Goal: Check status: Check status

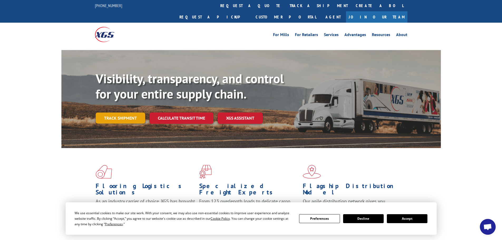
click at [97, 112] on link "Track shipment" at bounding box center [121, 117] width 50 height 11
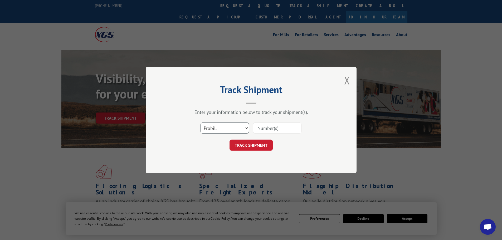
click at [217, 132] on select "Select category... Probill BOL PO" at bounding box center [224, 127] width 48 height 11
select select "bol"
click at [200, 122] on select "Select category... Probill BOL PO" at bounding box center [224, 127] width 48 height 11
click at [274, 127] on input at bounding box center [277, 127] width 48 height 11
paste input "853094"
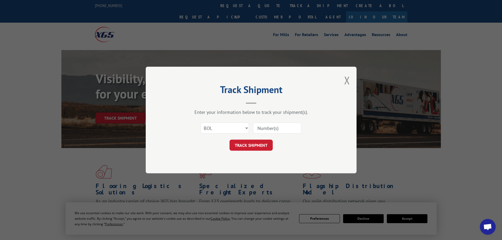
type input "853094"
click button "TRACK SHIPMENT" at bounding box center [250, 145] width 43 height 11
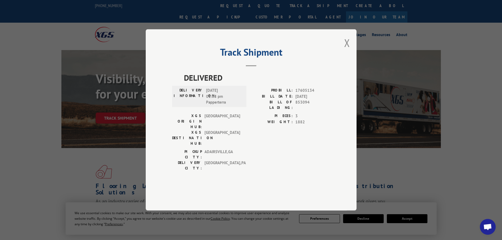
click at [299, 94] on span "17605134" at bounding box center [312, 91] width 35 height 6
click at [301, 111] on span "853094" at bounding box center [312, 105] width 35 height 11
copy span "853094"
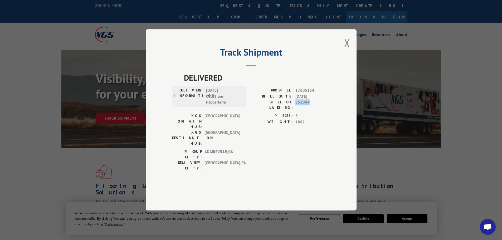
click at [347, 50] on button "Close modal" at bounding box center [347, 43] width 6 height 14
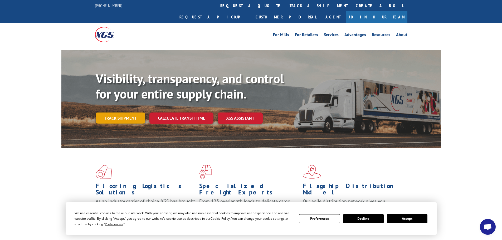
click at [107, 112] on link "Track shipment" at bounding box center [121, 117] width 50 height 11
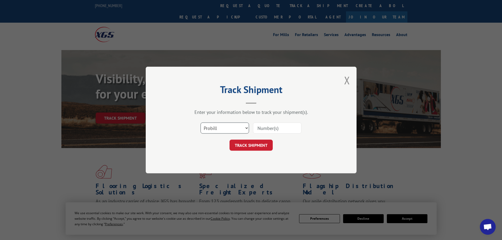
drag, startPoint x: 241, startPoint y: 128, endPoint x: 236, endPoint y: 131, distance: 5.1
click at [240, 128] on select "Select category... Probill BOL PO" at bounding box center [224, 127] width 48 height 11
select select "bol"
click at [200, 122] on select "Select category... Probill BOL PO" at bounding box center [224, 127] width 48 height 11
click at [273, 129] on input at bounding box center [277, 127] width 48 height 11
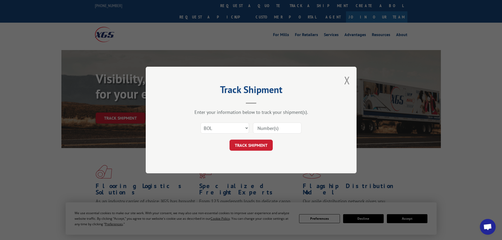
paste input "6157764"
type input "6157764"
click button "TRACK SHIPMENT" at bounding box center [250, 145] width 43 height 11
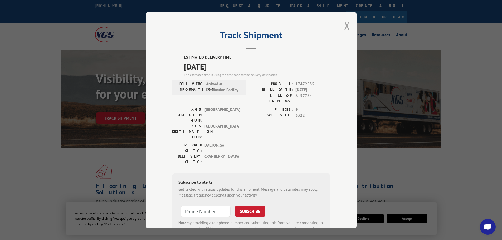
click at [344, 24] on button "Close modal" at bounding box center [347, 26] width 6 height 14
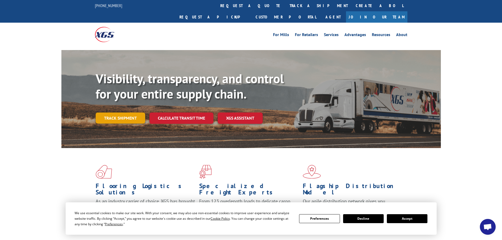
click at [119, 112] on link "Track shipment" at bounding box center [121, 117] width 50 height 11
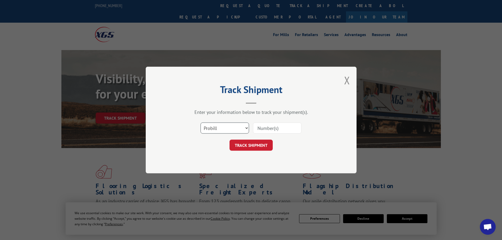
click at [233, 129] on select "Select category... Probill BOL PO" at bounding box center [224, 127] width 48 height 11
select select "bol"
click at [200, 122] on select "Select category... Probill BOL PO" at bounding box center [224, 127] width 48 height 11
click at [270, 129] on input at bounding box center [277, 127] width 48 height 11
paste input "6931395"
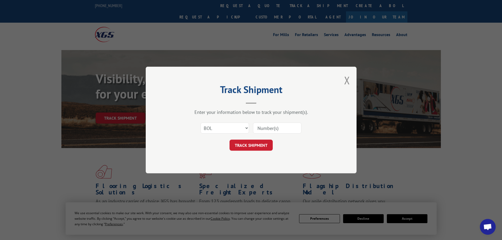
type input "6931395"
click button "TRACK SHIPMENT" at bounding box center [250, 145] width 43 height 11
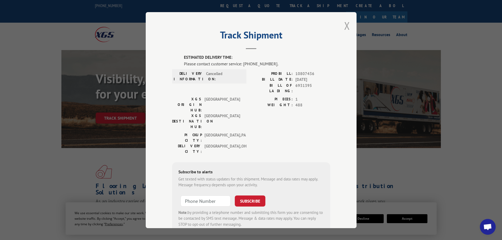
click at [347, 27] on button "Close modal" at bounding box center [347, 26] width 6 height 14
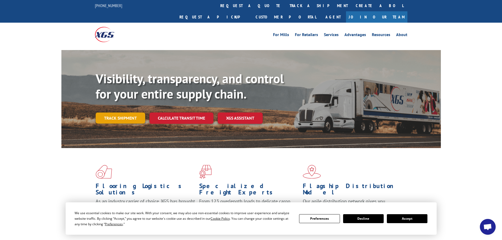
click at [131, 112] on link "Track shipment" at bounding box center [121, 117] width 50 height 11
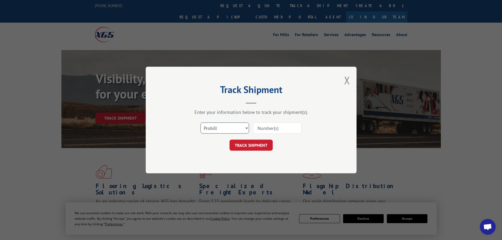
drag, startPoint x: 230, startPoint y: 127, endPoint x: 225, endPoint y: 133, distance: 7.1
click at [230, 127] on select "Select category... Probill BOL PO" at bounding box center [224, 127] width 48 height 11
select select "bol"
click at [200, 122] on select "Select category... Probill BOL PO" at bounding box center [224, 127] width 48 height 11
click at [281, 131] on input at bounding box center [277, 127] width 48 height 11
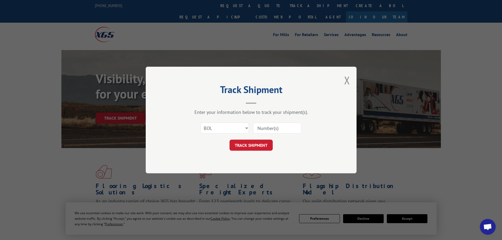
paste input "458073"
type input "458073"
click button "TRACK SHIPMENT" at bounding box center [250, 145] width 43 height 11
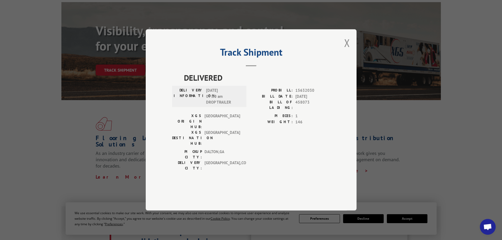
scroll to position [53, 0]
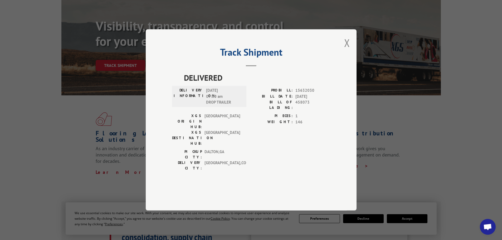
click at [349, 50] on button "Close modal" at bounding box center [347, 43] width 6 height 14
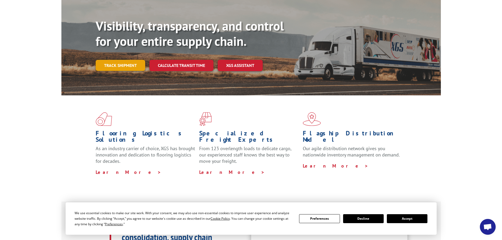
click at [128, 60] on link "Track shipment" at bounding box center [121, 65] width 50 height 11
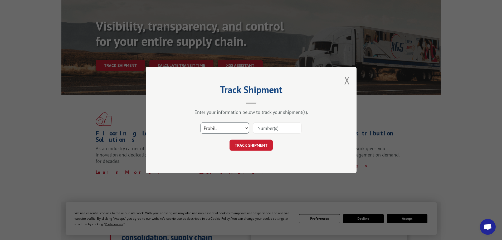
click at [221, 126] on select "Select category... Probill BOL PO" at bounding box center [224, 127] width 48 height 11
select select "bol"
click at [200, 122] on select "Select category... Probill BOL PO" at bounding box center [224, 127] width 48 height 11
click at [279, 127] on input at bounding box center [277, 127] width 48 height 11
paste input "7002144"
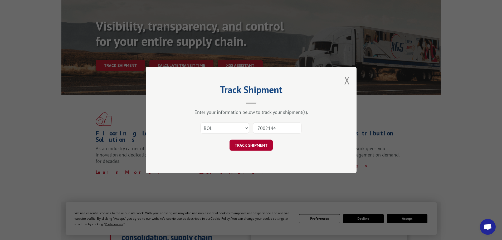
type input "7002144"
click at [262, 143] on button "TRACK SHIPMENT" at bounding box center [250, 145] width 43 height 11
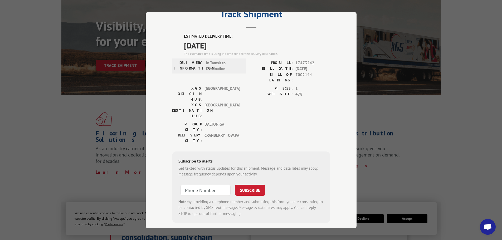
scroll to position [0, 0]
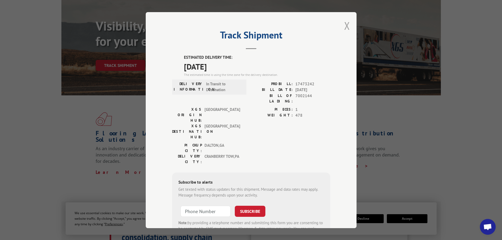
click at [345, 28] on button "Close modal" at bounding box center [347, 26] width 6 height 14
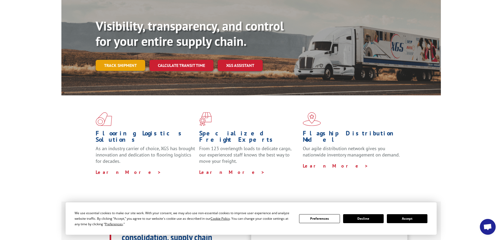
click at [103, 60] on link "Track shipment" at bounding box center [121, 65] width 50 height 11
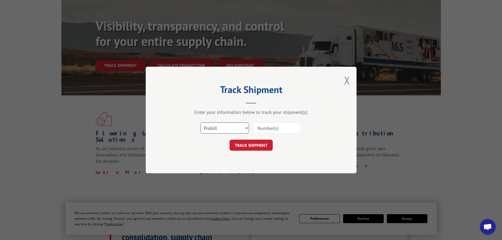
click at [223, 126] on select "Select category... Probill BOL PO" at bounding box center [224, 127] width 48 height 11
select select "bol"
click at [200, 122] on select "Select category... Probill BOL PO" at bounding box center [224, 127] width 48 height 11
click at [271, 124] on input at bounding box center [277, 127] width 48 height 11
paste input "6931395"
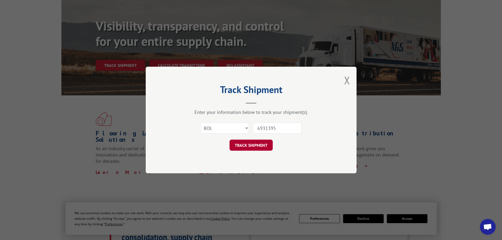
type input "6931395"
click at [252, 144] on button "TRACK SHIPMENT" at bounding box center [250, 145] width 43 height 11
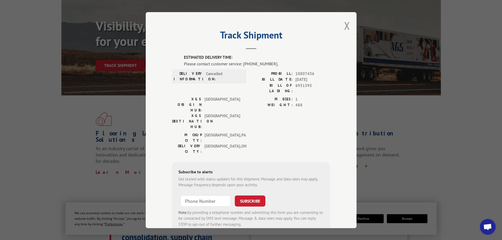
drag, startPoint x: 345, startPoint y: 26, endPoint x: 354, endPoint y: 18, distance: 11.8
click at [345, 26] on button "Close modal" at bounding box center [347, 26] width 6 height 14
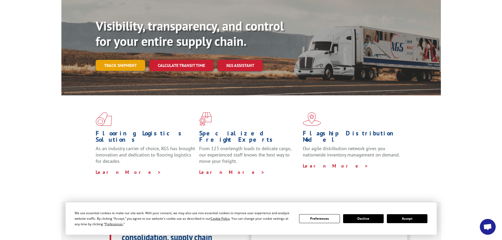
click at [122, 60] on link "Track shipment" at bounding box center [121, 65] width 50 height 11
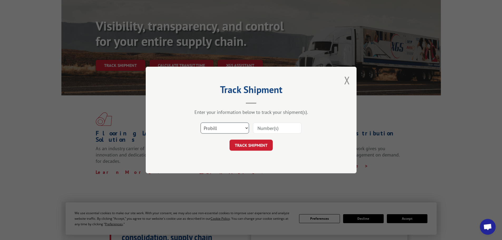
drag, startPoint x: 230, startPoint y: 128, endPoint x: 227, endPoint y: 132, distance: 5.1
click at [229, 130] on select "Select category... Probill BOL PO" at bounding box center [224, 127] width 48 height 11
select select "bol"
click at [200, 122] on select "Select category... Probill BOL PO" at bounding box center [224, 127] width 48 height 11
click at [276, 128] on input at bounding box center [277, 127] width 48 height 11
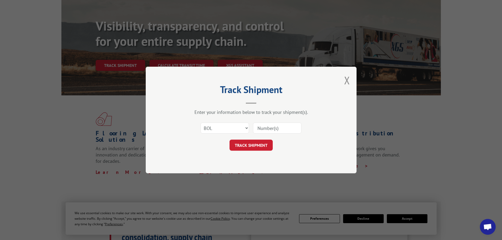
paste input "5313648"
type input "5313648"
click at [244, 142] on button "TRACK SHIPMENT" at bounding box center [250, 145] width 43 height 11
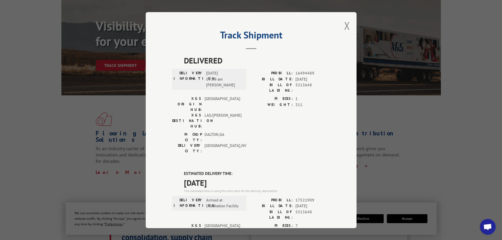
click at [344, 26] on button "Close modal" at bounding box center [347, 26] width 6 height 14
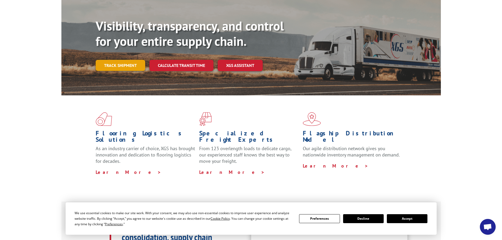
click at [129, 60] on link "Track shipment" at bounding box center [121, 65] width 50 height 11
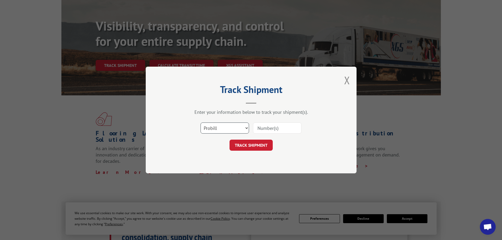
drag, startPoint x: 220, startPoint y: 128, endPoint x: 218, endPoint y: 133, distance: 5.2
click at [220, 128] on select "Select category... Probill BOL PO" at bounding box center [224, 127] width 48 height 11
select select "bol"
click at [200, 122] on select "Select category... Probill BOL PO" at bounding box center [224, 127] width 48 height 11
click at [263, 130] on input at bounding box center [277, 127] width 48 height 11
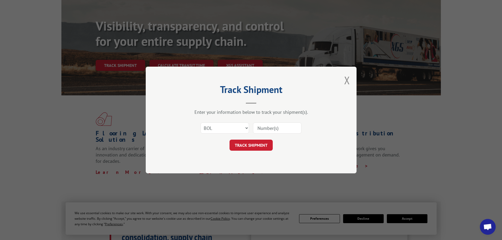
paste input "456881"
type input "456881"
click button "TRACK SHIPMENT" at bounding box center [250, 145] width 43 height 11
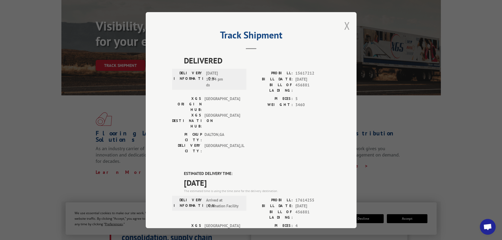
click at [346, 26] on button "Close modal" at bounding box center [347, 26] width 6 height 14
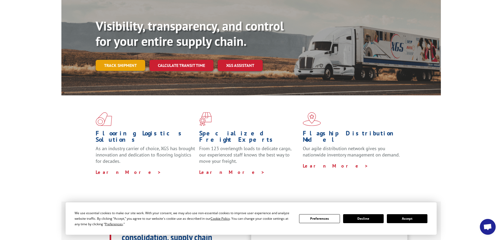
click at [111, 60] on link "Track shipment" at bounding box center [121, 65] width 50 height 11
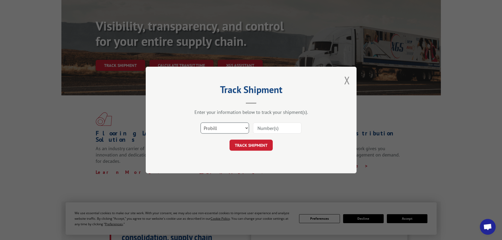
click at [220, 129] on select "Select category... Probill BOL PO" at bounding box center [224, 127] width 48 height 11
select select "bol"
click at [200, 122] on select "Select category... Probill BOL PO" at bounding box center [224, 127] width 48 height 11
click at [283, 126] on input at bounding box center [277, 127] width 48 height 11
paste input "458073"
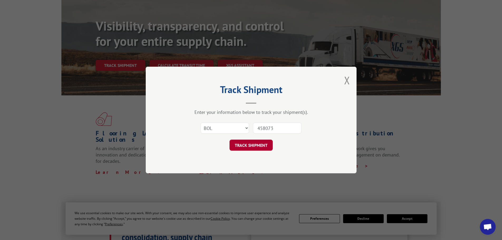
type input "458073"
click at [255, 147] on button "TRACK SHIPMENT" at bounding box center [250, 145] width 43 height 11
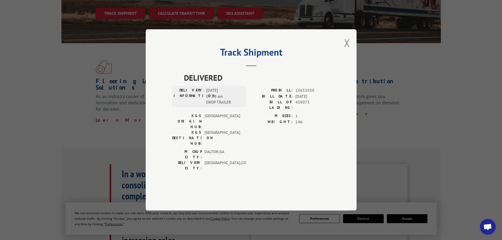
scroll to position [132, 0]
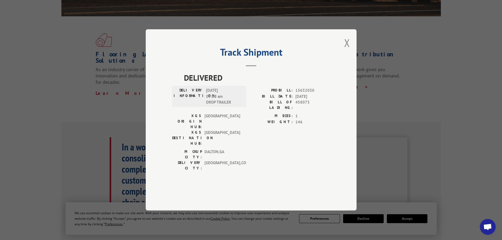
click at [343, 60] on div "Track Shipment DELIVERED DELIVERY INFORMATION: [DATE] 07:00 am DROP TRAILER PRO…" at bounding box center [251, 119] width 211 height 181
click at [345, 50] on button "Close modal" at bounding box center [347, 43] width 6 height 14
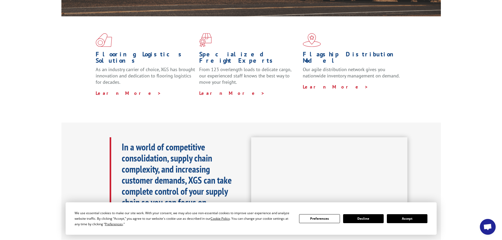
scroll to position [0, 0]
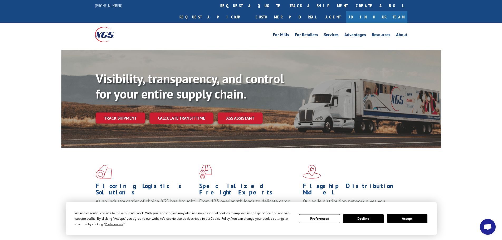
click at [122, 112] on link "Track shipment" at bounding box center [121, 117] width 50 height 11
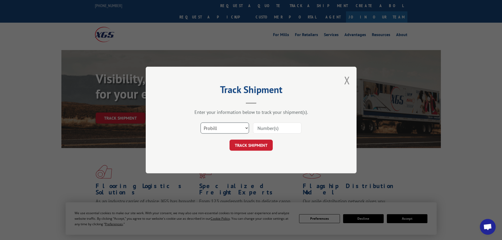
drag, startPoint x: 222, startPoint y: 129, endPoint x: 219, endPoint y: 133, distance: 4.9
click at [220, 132] on select "Select category... Probill BOL PO" at bounding box center [224, 127] width 48 height 11
select select "bol"
click at [200, 122] on select "Select category... Probill BOL PO" at bounding box center [224, 127] width 48 height 11
click at [264, 129] on input at bounding box center [277, 127] width 48 height 11
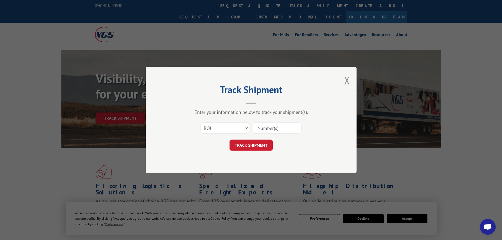
paste input "456537"
type input "456537"
click at [246, 148] on button "TRACK SHIPMENT" at bounding box center [250, 145] width 43 height 11
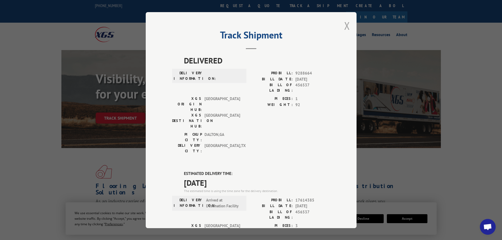
click at [346, 25] on button "Close modal" at bounding box center [347, 26] width 6 height 14
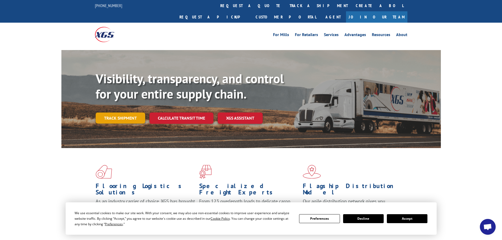
click at [121, 112] on link "Track shipment" at bounding box center [121, 117] width 50 height 11
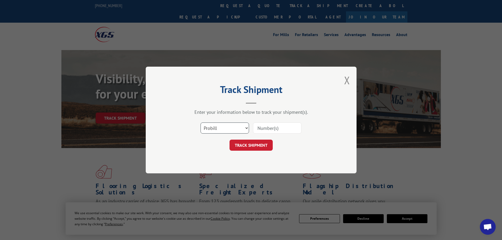
click at [232, 127] on select "Select category... Probill BOL PO" at bounding box center [224, 127] width 48 height 11
select select "bol"
click at [200, 122] on select "Select category... Probill BOL PO" at bounding box center [224, 127] width 48 height 11
click at [264, 130] on input at bounding box center [277, 127] width 48 height 11
paste input "1221054"
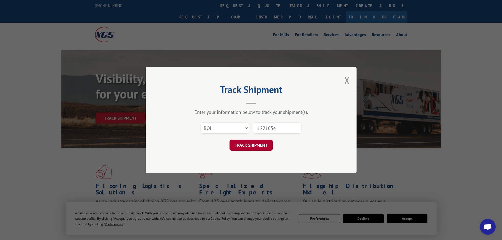
type input "1221054"
click at [252, 147] on button "TRACK SHIPMENT" at bounding box center [250, 145] width 43 height 11
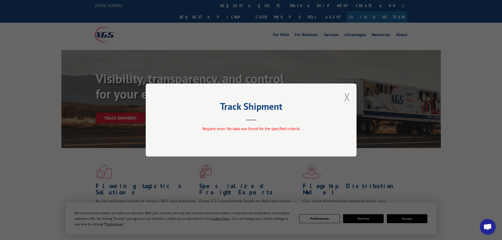
click at [347, 95] on button "Close modal" at bounding box center [347, 97] width 6 height 14
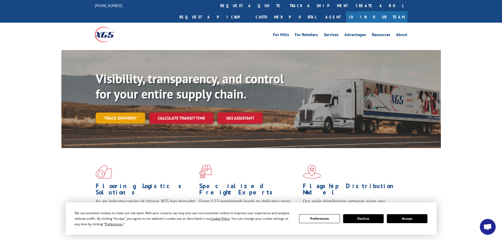
click at [116, 112] on link "Track shipment" at bounding box center [121, 117] width 50 height 11
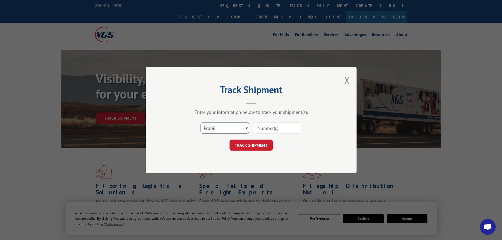
drag, startPoint x: 232, startPoint y: 125, endPoint x: 231, endPoint y: 127, distance: 2.7
click at [232, 125] on select "Select category... Probill BOL PO" at bounding box center [224, 127] width 48 height 11
select select "bol"
click at [200, 122] on select "Select category... Probill BOL PO" at bounding box center [224, 127] width 48 height 11
click at [268, 128] on input at bounding box center [277, 127] width 48 height 11
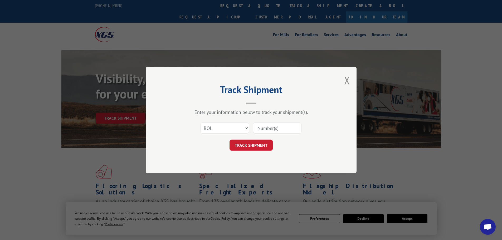
paste input "6157764"
type input "6157764"
click at [253, 148] on button "TRACK SHIPMENT" at bounding box center [250, 145] width 43 height 11
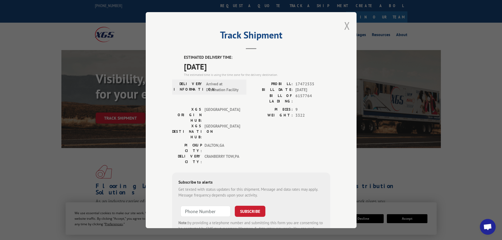
click at [345, 25] on button "Close modal" at bounding box center [347, 26] width 6 height 14
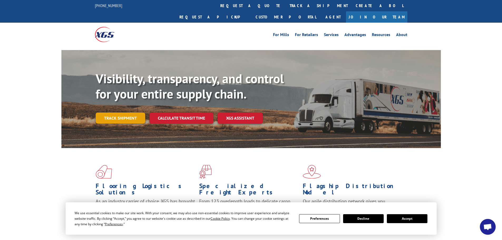
click at [131, 112] on link "Track shipment" at bounding box center [121, 117] width 50 height 11
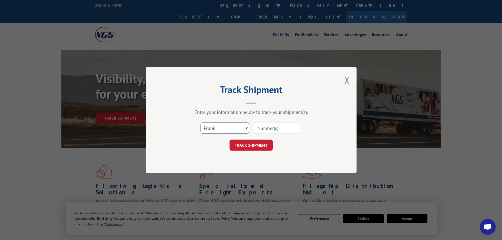
click at [212, 126] on select "Select category... Probill BOL PO" at bounding box center [224, 127] width 48 height 11
select select "bol"
click at [200, 122] on select "Select category... Probill BOL PO" at bounding box center [224, 127] width 48 height 11
click at [261, 130] on input at bounding box center [277, 127] width 48 height 11
paste input "6157764"
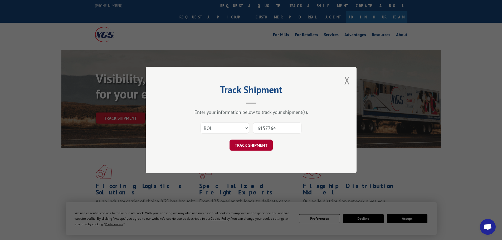
type input "6157764"
click at [253, 144] on button "TRACK SHIPMENT" at bounding box center [250, 145] width 43 height 11
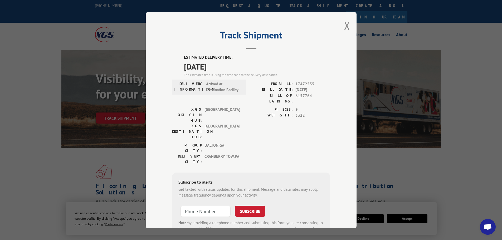
click at [349, 24] on div "Track Shipment ESTIMATED DELIVERY TIME: [DATE] The estimated time is using the …" at bounding box center [251, 120] width 211 height 216
drag, startPoint x: 345, startPoint y: 24, endPoint x: 351, endPoint y: 21, distance: 6.9
click at [345, 24] on button "Close modal" at bounding box center [347, 26] width 6 height 14
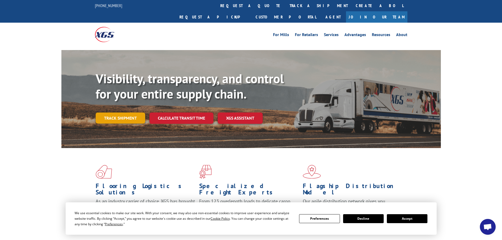
click at [134, 112] on link "Track shipment" at bounding box center [121, 117] width 50 height 11
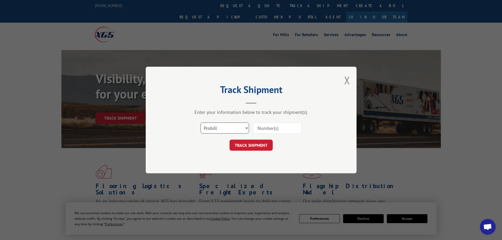
click at [218, 127] on select "Select category... Probill BOL PO" at bounding box center [224, 127] width 48 height 11
select select "bol"
click at [200, 122] on select "Select category... Probill BOL PO" at bounding box center [224, 127] width 48 height 11
click at [271, 125] on input at bounding box center [277, 127] width 48 height 11
paste input "7000834"
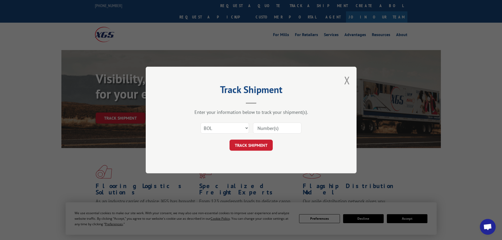
type input "7000834"
click button "TRACK SHIPMENT" at bounding box center [250, 145] width 43 height 11
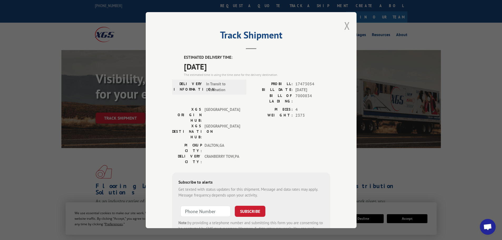
click at [346, 24] on button "Close modal" at bounding box center [347, 26] width 6 height 14
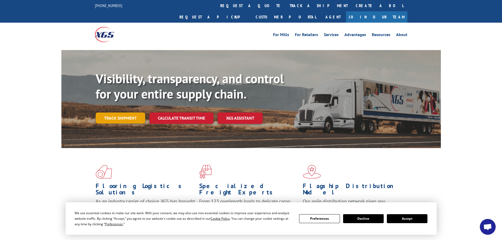
click at [111, 112] on link "Track shipment" at bounding box center [121, 117] width 50 height 11
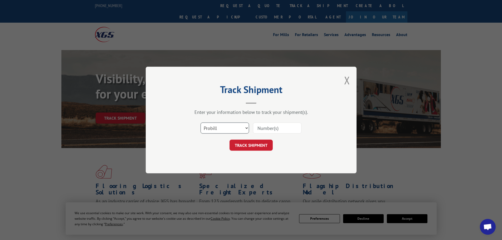
click at [219, 126] on select "Select category... Probill BOL PO" at bounding box center [224, 127] width 48 height 11
select select "bol"
click at [200, 122] on select "Select category... Probill BOL PO" at bounding box center [224, 127] width 48 height 11
click at [292, 128] on input at bounding box center [277, 127] width 48 height 11
paste input "6931395"
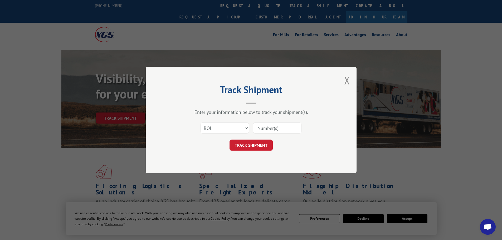
type input "6931395"
click button "TRACK SHIPMENT" at bounding box center [250, 145] width 43 height 11
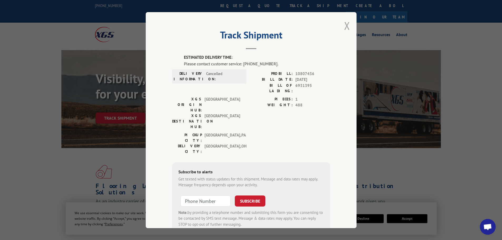
click at [344, 28] on button "Close modal" at bounding box center [347, 26] width 6 height 14
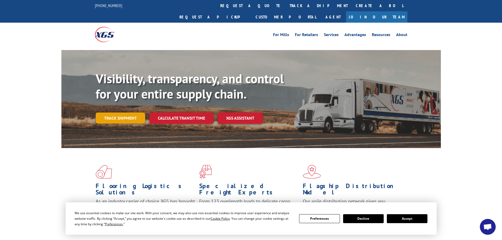
click at [108, 112] on link "Track shipment" at bounding box center [121, 117] width 50 height 11
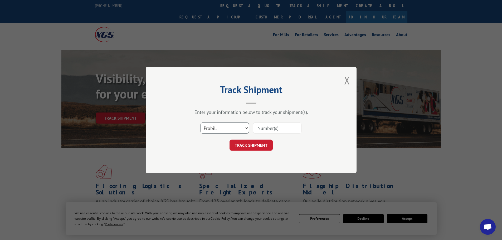
click at [211, 127] on select "Select category... Probill BOL PO" at bounding box center [224, 127] width 48 height 11
select select "bol"
click at [200, 122] on select "Select category... Probill BOL PO" at bounding box center [224, 127] width 48 height 11
click at [267, 129] on input at bounding box center [277, 127] width 48 height 11
paste input "7001264"
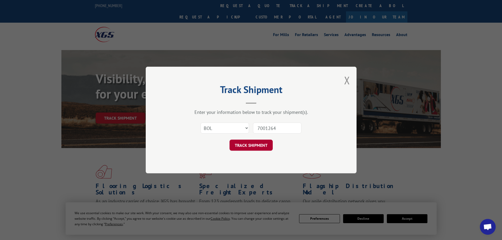
type input "7001264"
click at [251, 143] on button "TRACK SHIPMENT" at bounding box center [250, 145] width 43 height 11
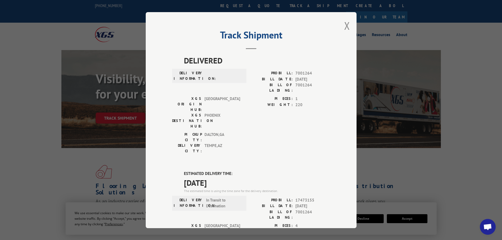
drag, startPoint x: 344, startPoint y: 27, endPoint x: 353, endPoint y: 20, distance: 11.8
click at [344, 27] on button "Close modal" at bounding box center [347, 26] width 6 height 14
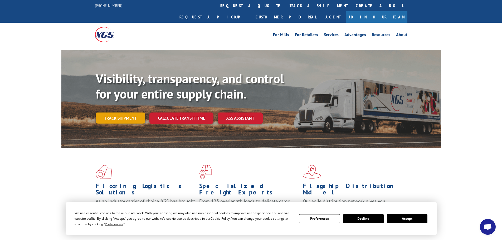
click at [121, 112] on link "Track shipment" at bounding box center [121, 117] width 50 height 11
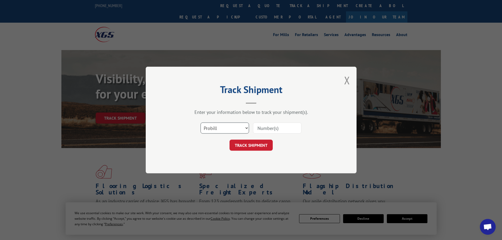
drag, startPoint x: 218, startPoint y: 127, endPoint x: 216, endPoint y: 132, distance: 4.9
click at [218, 127] on select "Select category... Probill BOL PO" at bounding box center [224, 127] width 48 height 11
select select "bol"
click at [200, 122] on select "Select category... Probill BOL PO" at bounding box center [224, 127] width 48 height 11
click at [266, 130] on input at bounding box center [277, 127] width 48 height 11
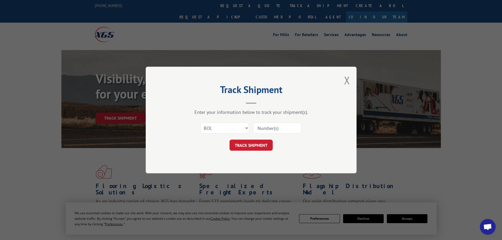
paste input "5313650"
type input "5313650"
click at [252, 143] on button "TRACK SHIPMENT" at bounding box center [250, 145] width 43 height 11
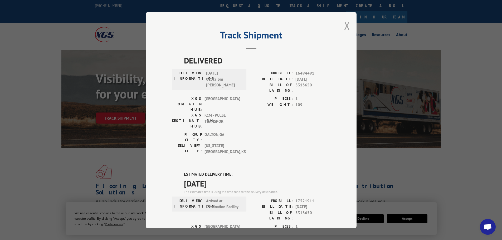
click at [347, 23] on button "Close modal" at bounding box center [347, 26] width 6 height 14
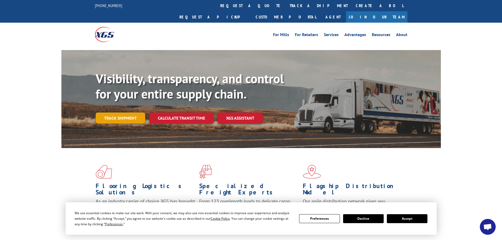
click at [127, 112] on link "Track shipment" at bounding box center [121, 117] width 50 height 11
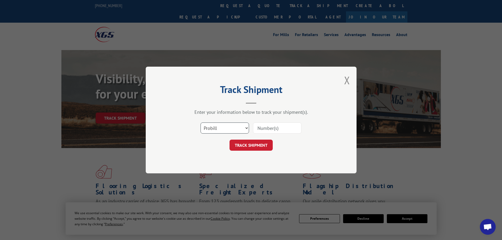
click at [210, 125] on select "Select category... Probill BOL PO" at bounding box center [224, 127] width 48 height 11
select select "bol"
click at [200, 122] on select "Select category... Probill BOL PO" at bounding box center [224, 127] width 48 height 11
click at [264, 128] on input at bounding box center [277, 127] width 48 height 11
paste input "6931395"
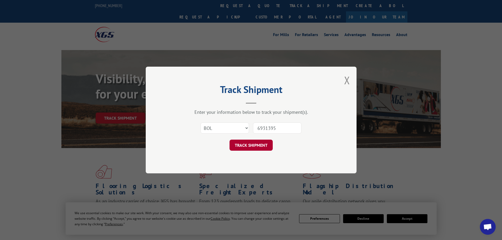
type input "6931395"
click at [249, 150] on button "TRACK SHIPMENT" at bounding box center [250, 145] width 43 height 11
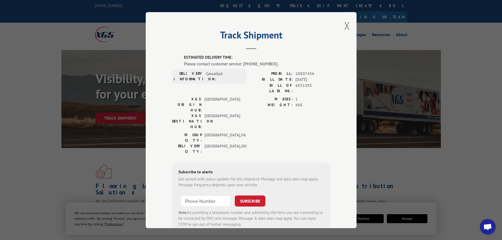
click at [344, 26] on button "Close modal" at bounding box center [347, 26] width 6 height 14
